Goal: Navigation & Orientation: Go to known website

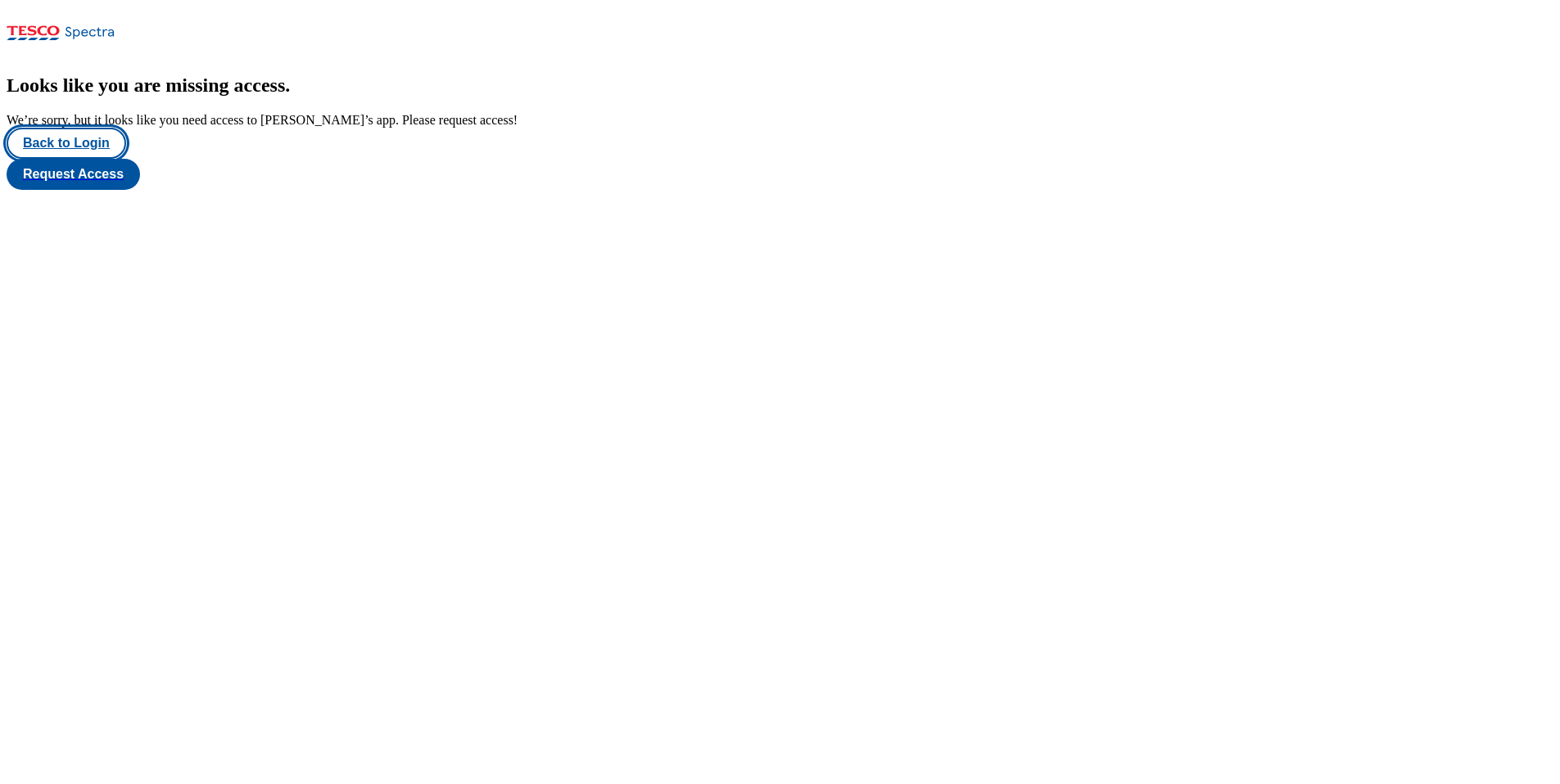
click at [73, 159] on button "Back to Login" at bounding box center [67, 143] width 119 height 31
